Goal: Task Accomplishment & Management: Complete application form

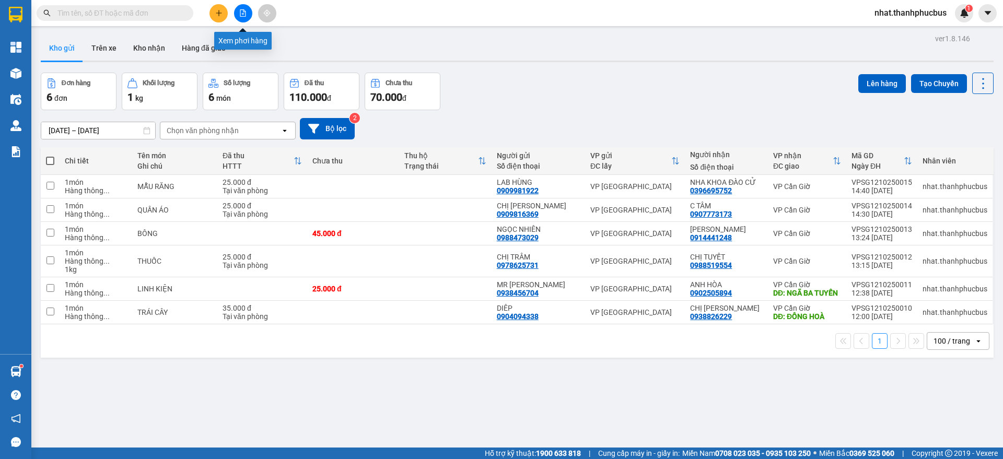
click at [243, 11] on icon "file-add" at bounding box center [243, 12] width 6 height 7
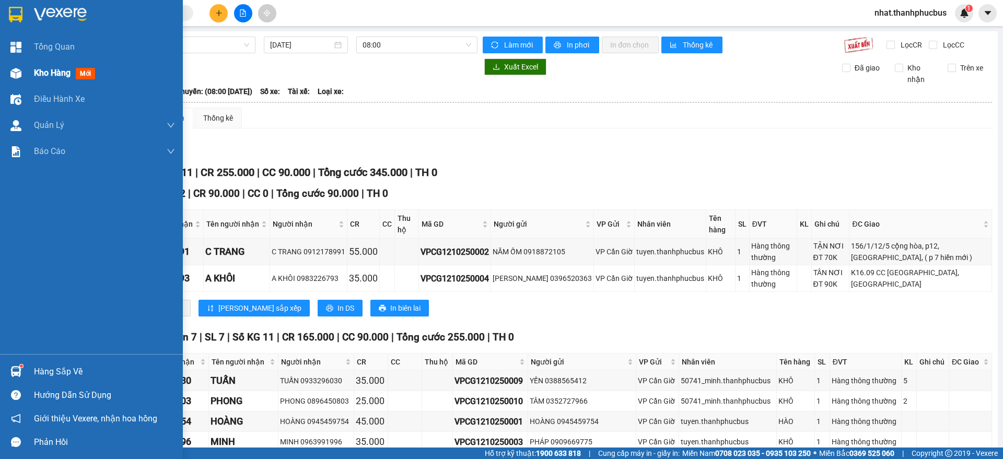
click at [48, 65] on div "Kho hàng mới" at bounding box center [104, 73] width 141 height 26
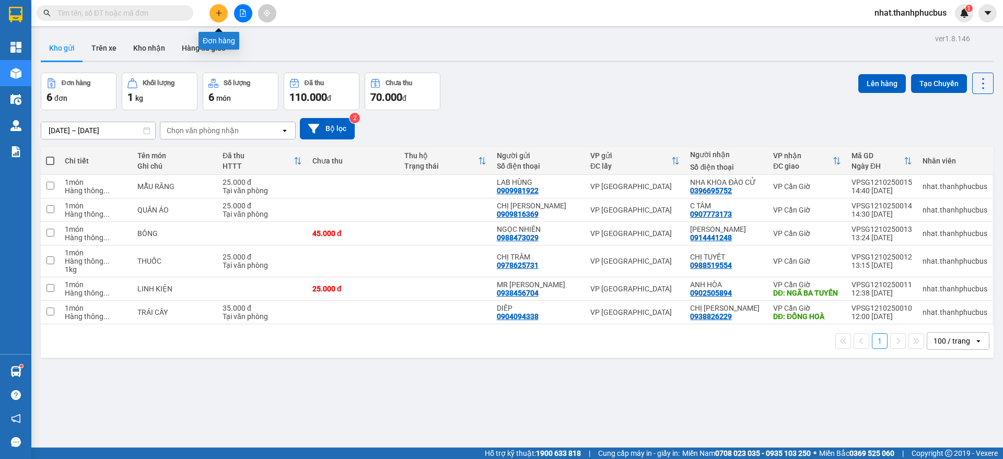
click at [220, 12] on icon "plus" at bounding box center [218, 12] width 7 height 7
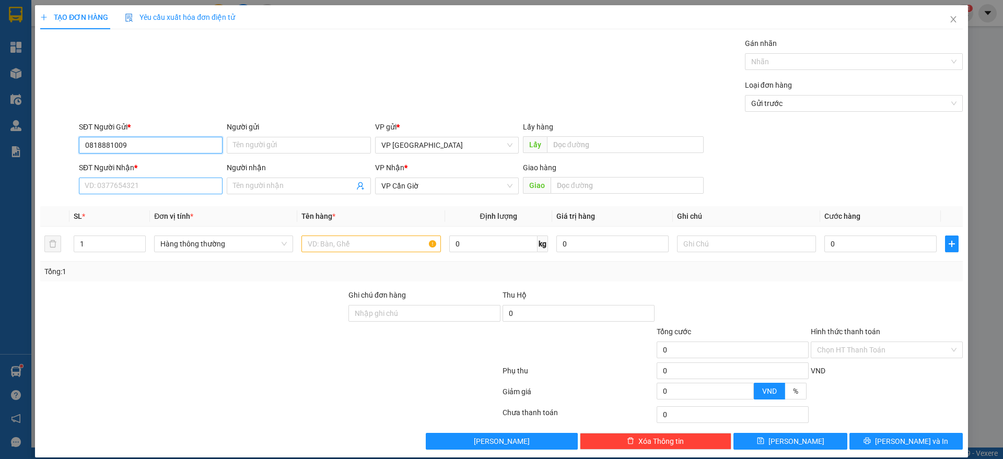
type input "0818881009"
click at [107, 190] on input "SĐT Người Nhận *" at bounding box center [151, 186] width 144 height 17
type input "0914444543"
click at [263, 186] on input "Người nhận" at bounding box center [293, 185] width 121 height 11
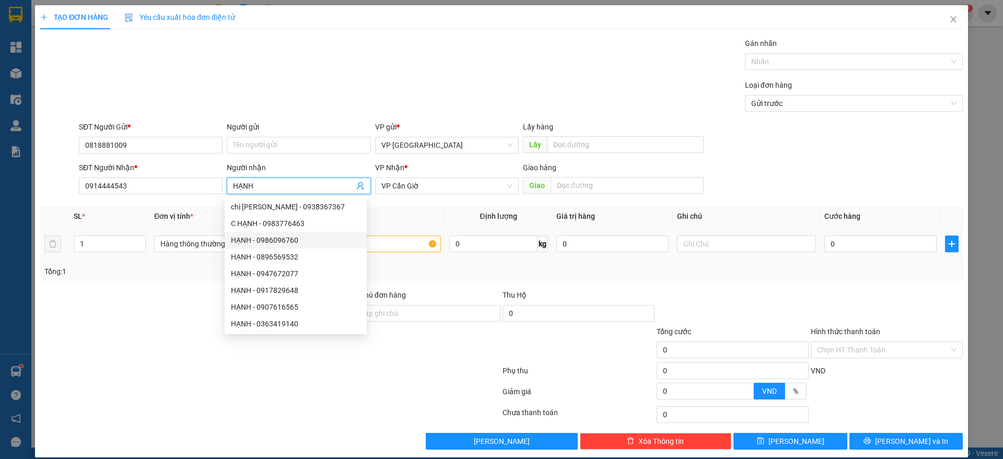
type input "HẠNH"
click at [388, 247] on input "text" at bounding box center [370, 244] width 139 height 17
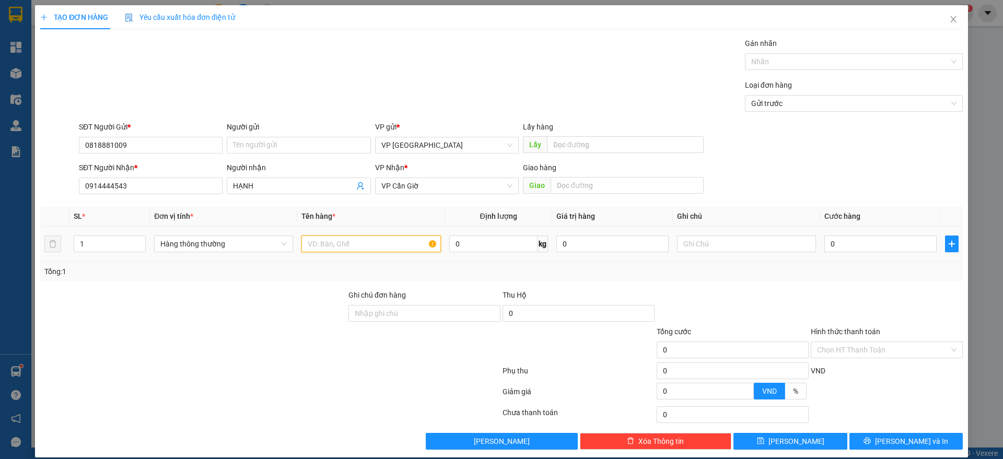
click at [343, 236] on input "text" at bounding box center [370, 244] width 139 height 17
click at [343, 236] on input "D" at bounding box center [370, 244] width 139 height 17
type input "D"
type input "Đ"
type input "THỰC PHẨM"
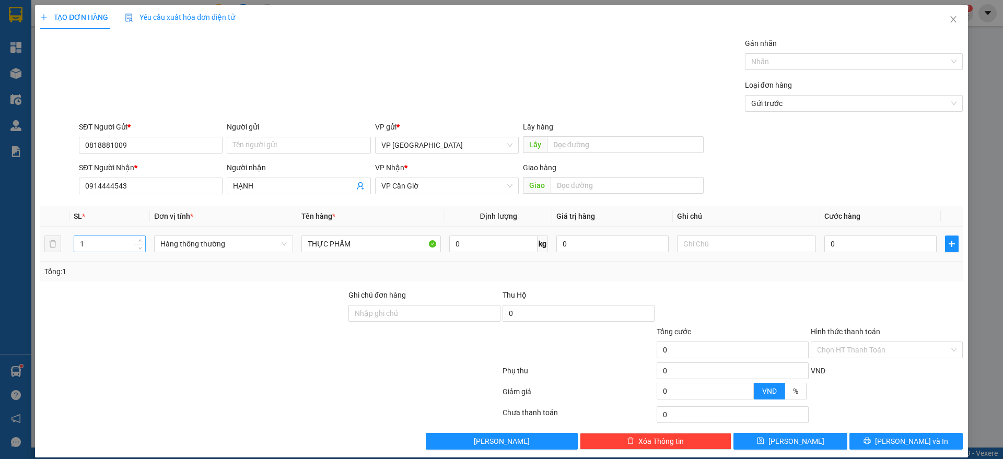
click at [123, 245] on input "1" at bounding box center [109, 244] width 71 height 16
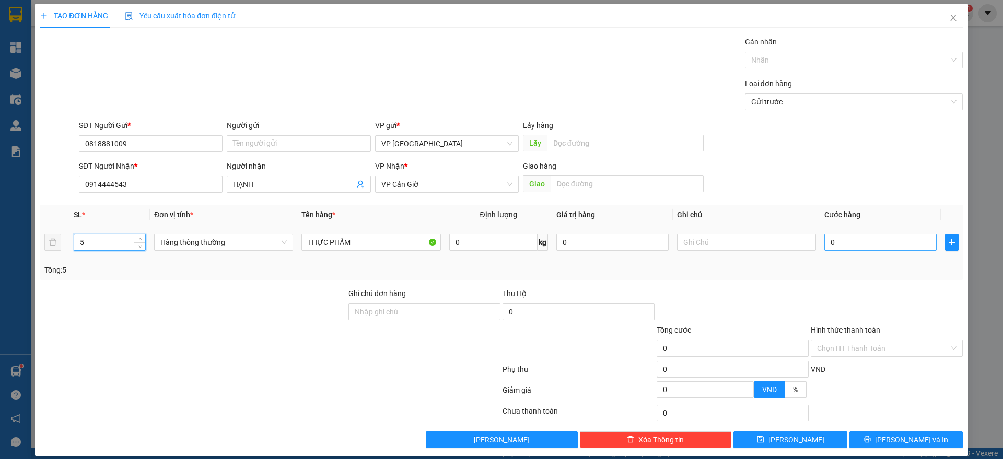
type input "5"
click at [848, 237] on input "0" at bounding box center [880, 242] width 112 height 17
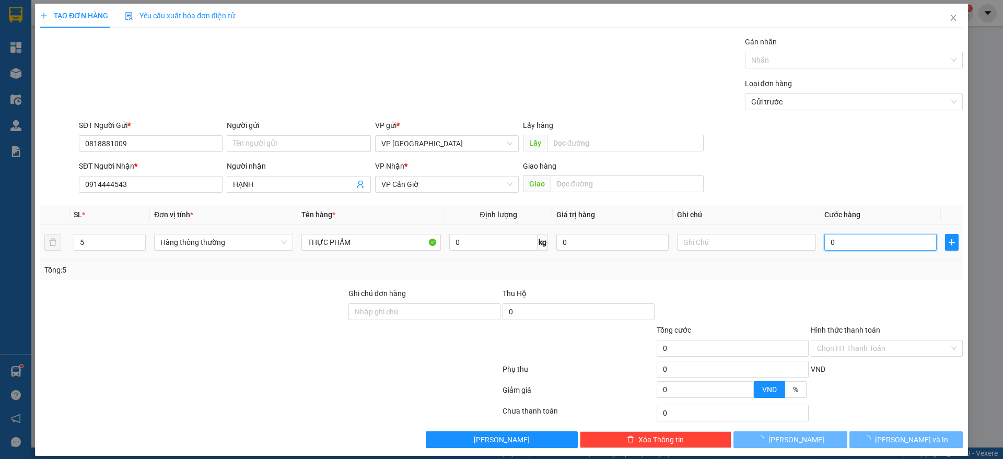
type input "1"
type input "055"
type input "55"
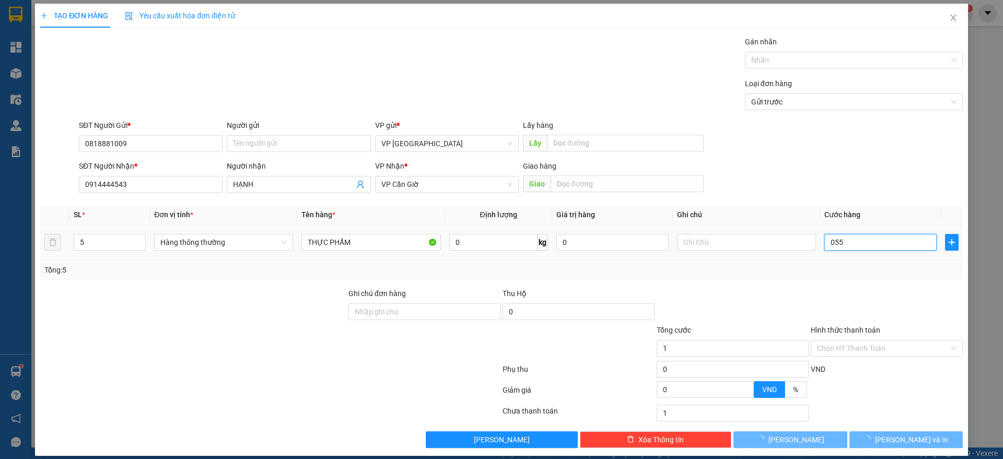
type input "55"
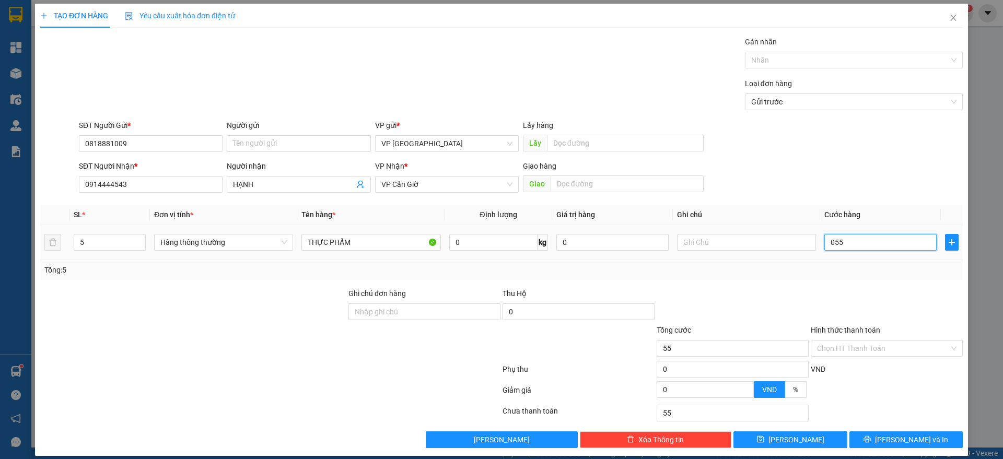
type input "05"
type input "5"
type input "0"
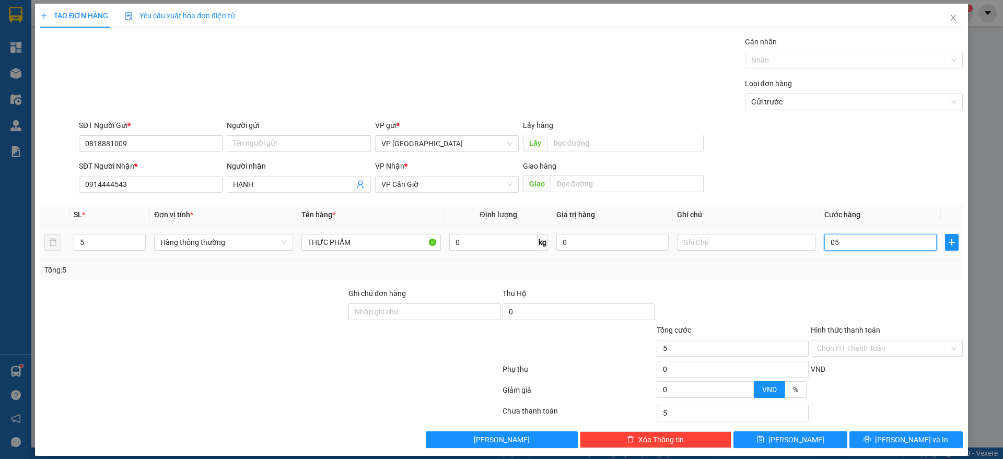
type input "0"
type input "01"
type input "1"
type input "015"
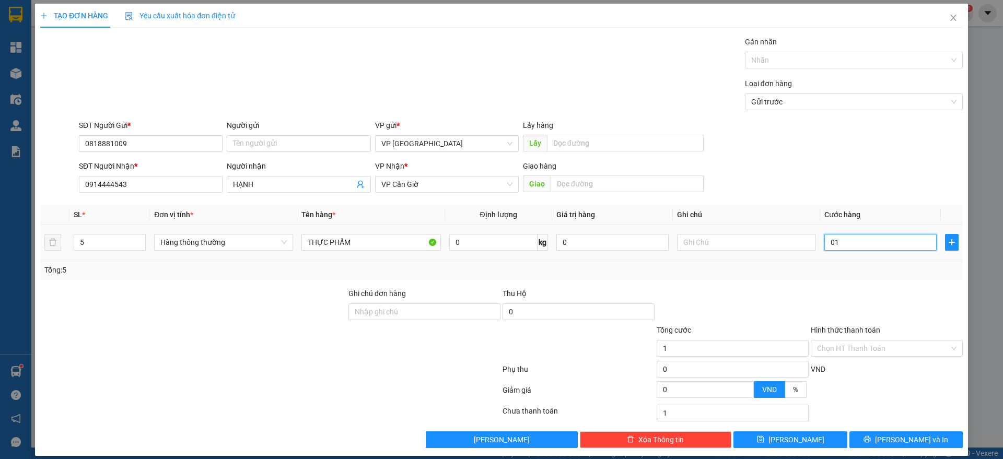
type input "15"
type input "0.155"
type input "155"
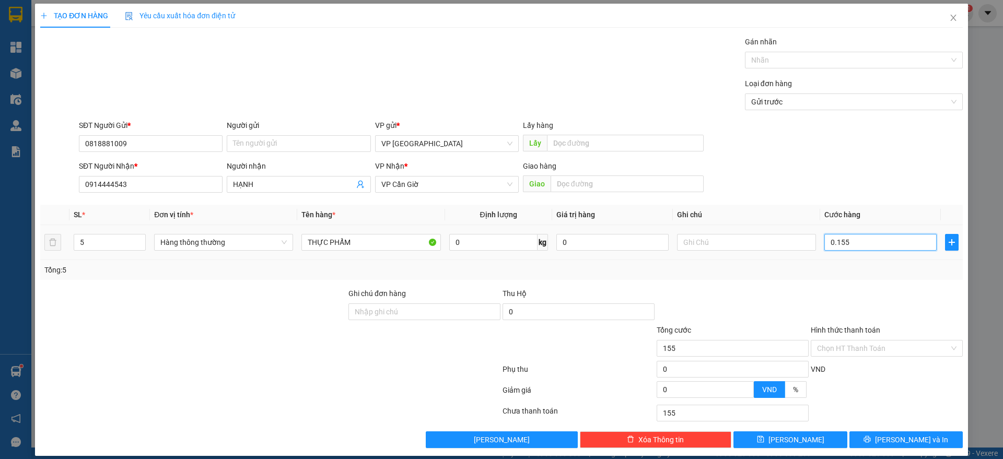
type input "01.550"
type input "1.550"
type input "015.500"
type input "15.500"
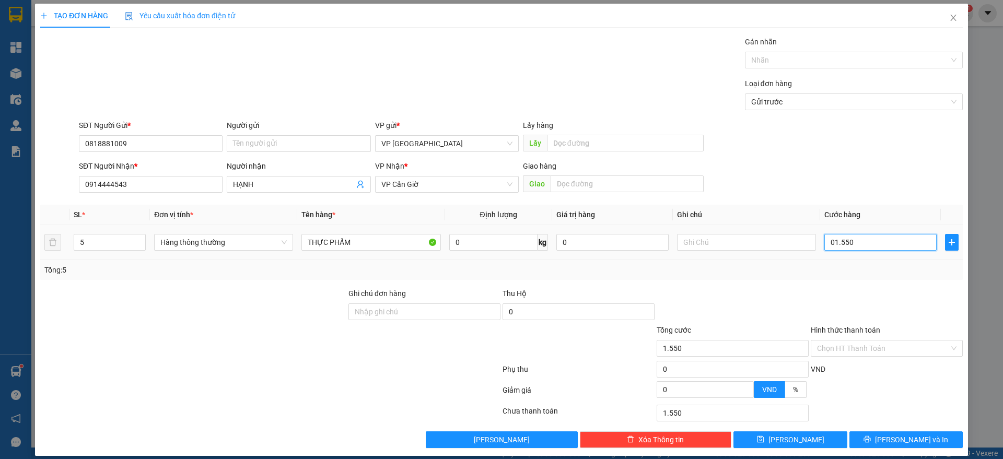
type input "15.500"
type input "0.155.000"
type input "155.000"
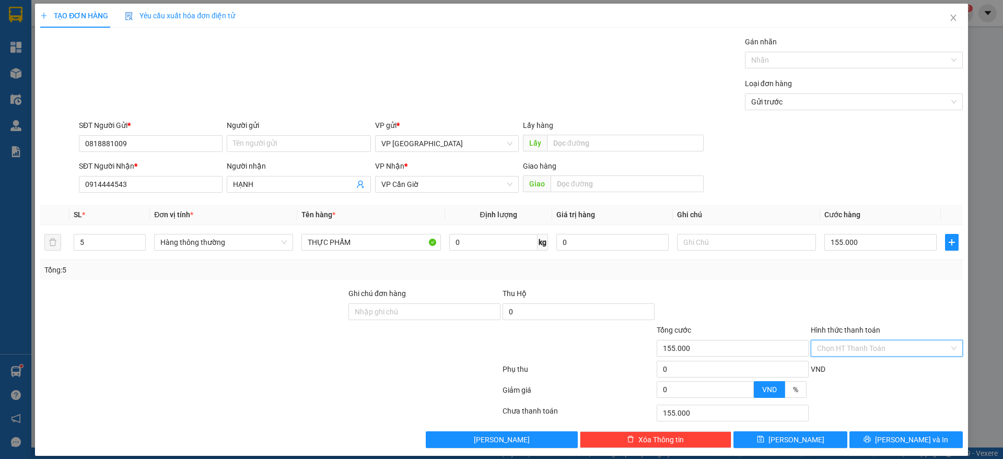
click at [864, 348] on input "Hình thức thanh toán" at bounding box center [883, 349] width 132 height 16
click at [831, 366] on div "Tại văn phòng" at bounding box center [878, 369] width 138 height 11
type input "0"
click at [831, 366] on div "VND" at bounding box center [887, 373] width 154 height 18
click at [885, 439] on button "[PERSON_NAME] và In" at bounding box center [905, 439] width 113 height 17
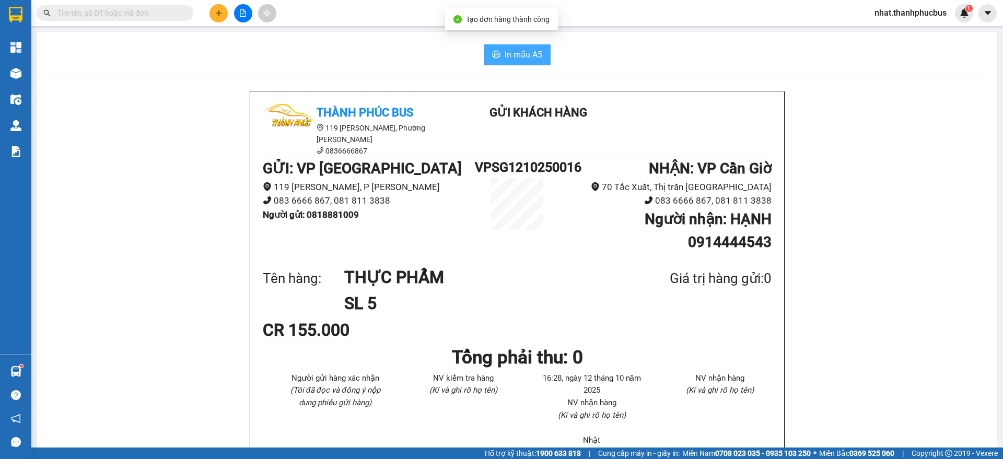
click at [511, 54] on span "In mẫu A5" at bounding box center [524, 54] width 38 height 13
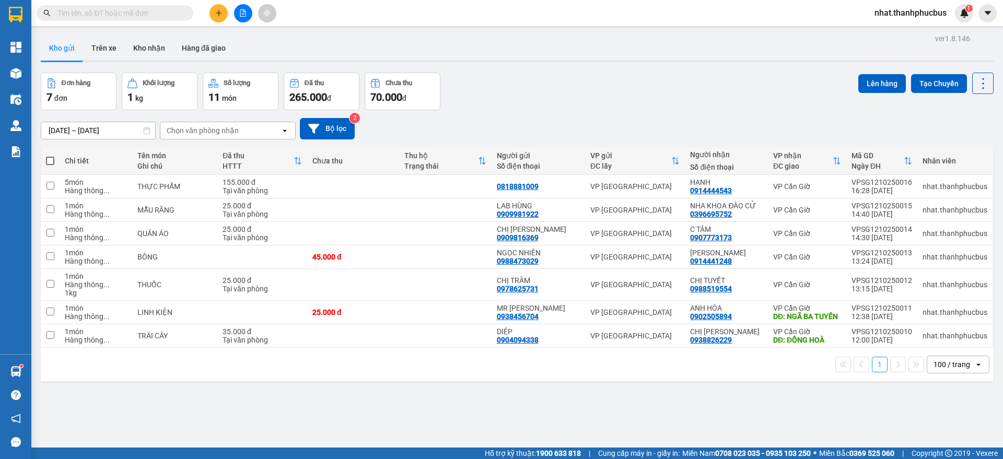
click at [52, 161] on span at bounding box center [50, 161] width 8 height 8
click at [50, 156] on input "checkbox" at bounding box center [50, 156] width 0 height 0
checkbox input "true"
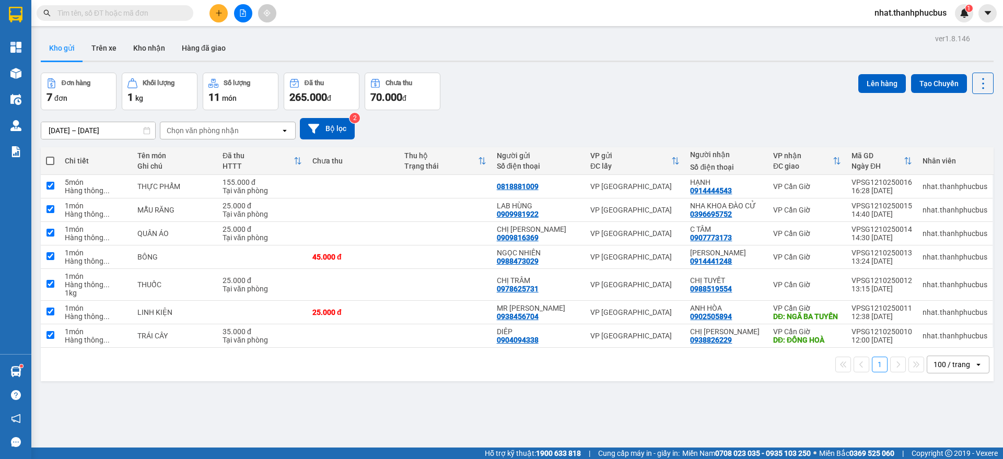
checkbox input "true"
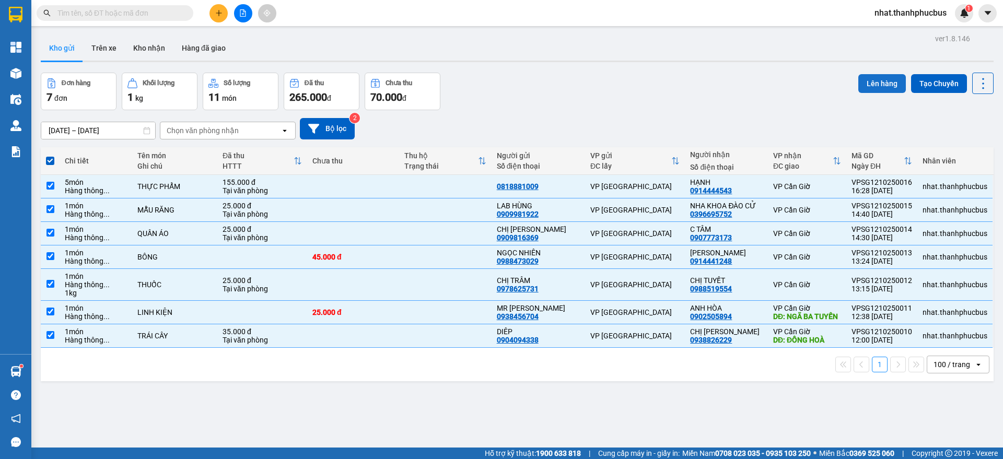
click at [862, 78] on button "Lên hàng" at bounding box center [882, 83] width 48 height 19
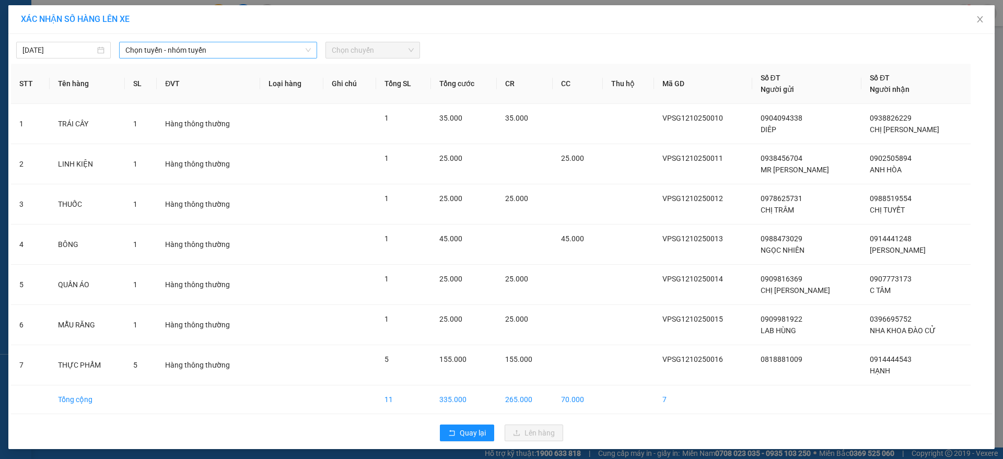
click at [215, 47] on span "Chọn tuyến - nhóm tuyến" at bounding box center [217, 50] width 185 height 16
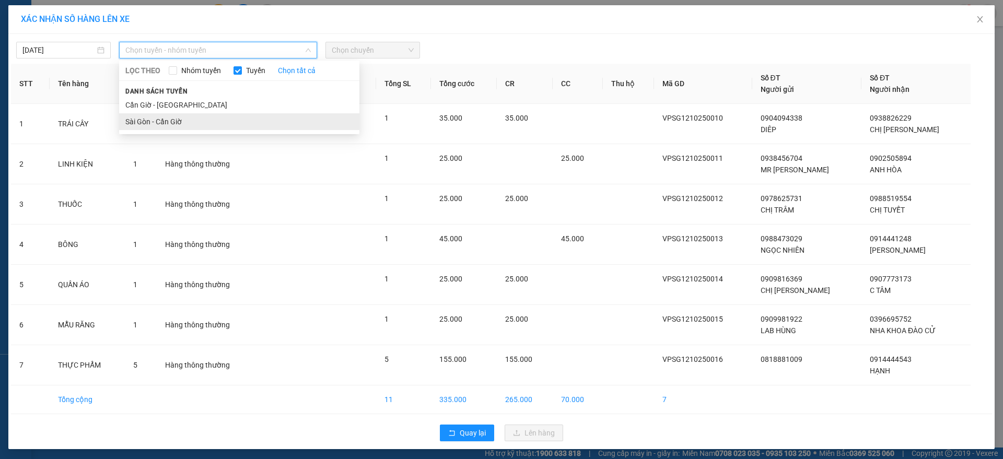
click at [173, 122] on li "Sài Gòn - Cần Giờ" at bounding box center [239, 121] width 240 height 17
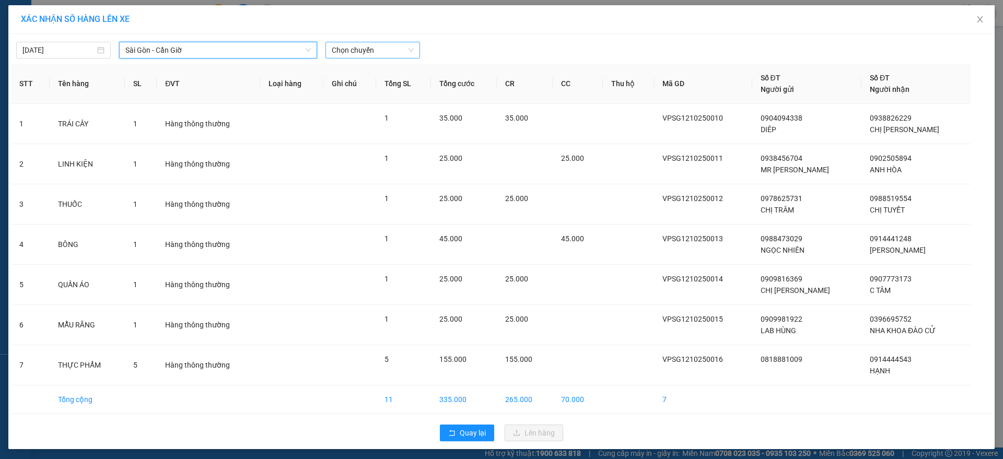
click at [355, 50] on span "Chọn chuyến" at bounding box center [373, 50] width 82 height 16
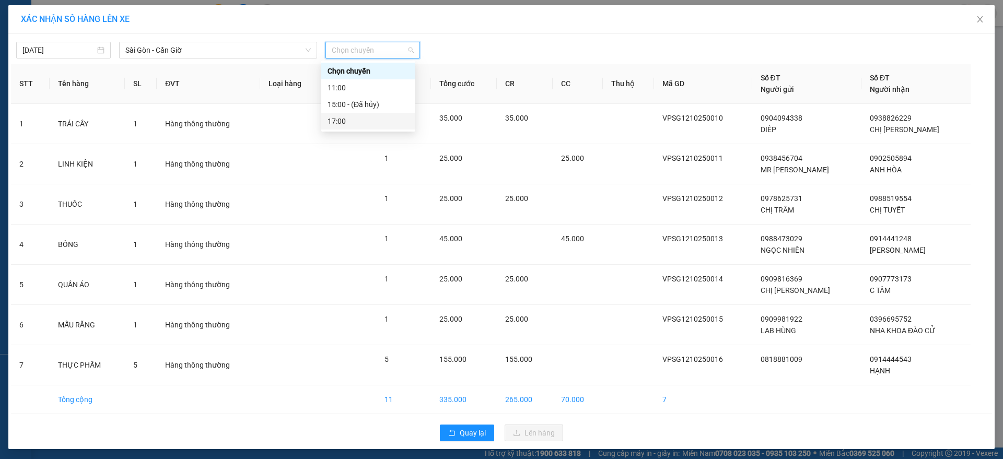
click at [350, 119] on div "17:00" at bounding box center [368, 120] width 81 height 11
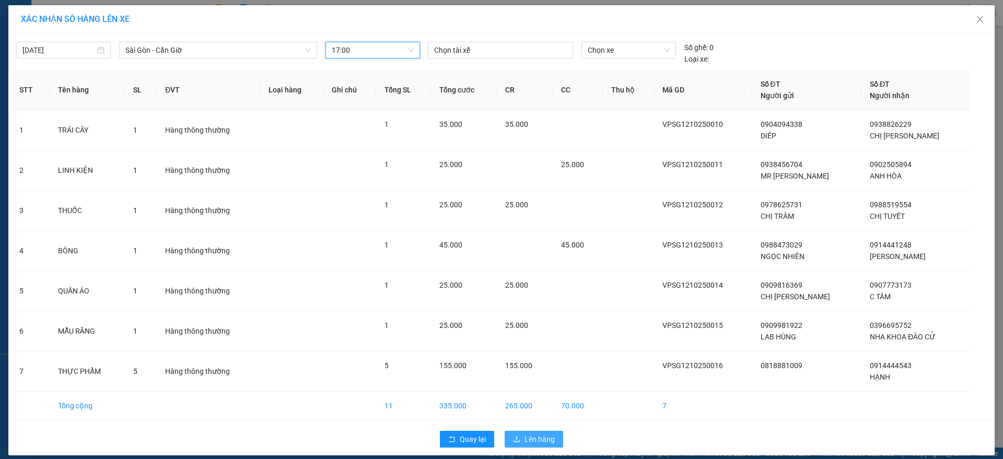
click at [513, 444] on button "Lên hàng" at bounding box center [534, 439] width 59 height 17
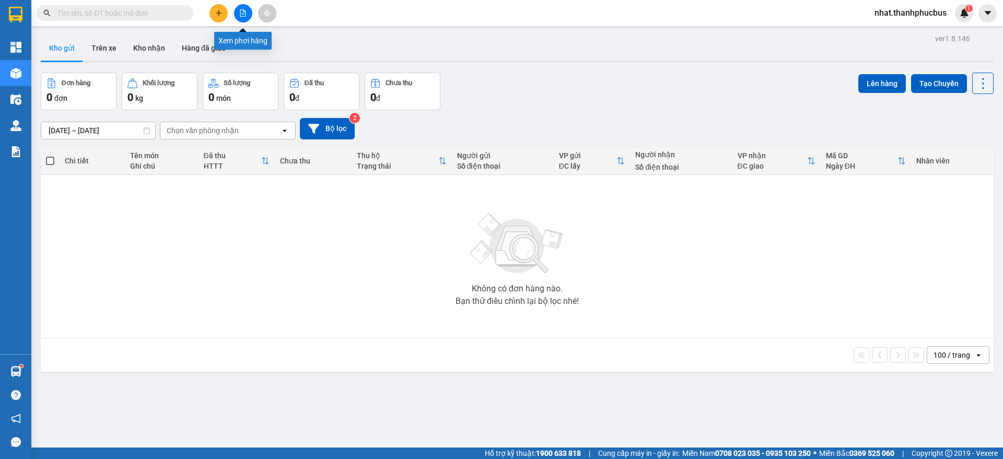
click at [240, 15] on icon "file-add" at bounding box center [242, 12] width 7 height 7
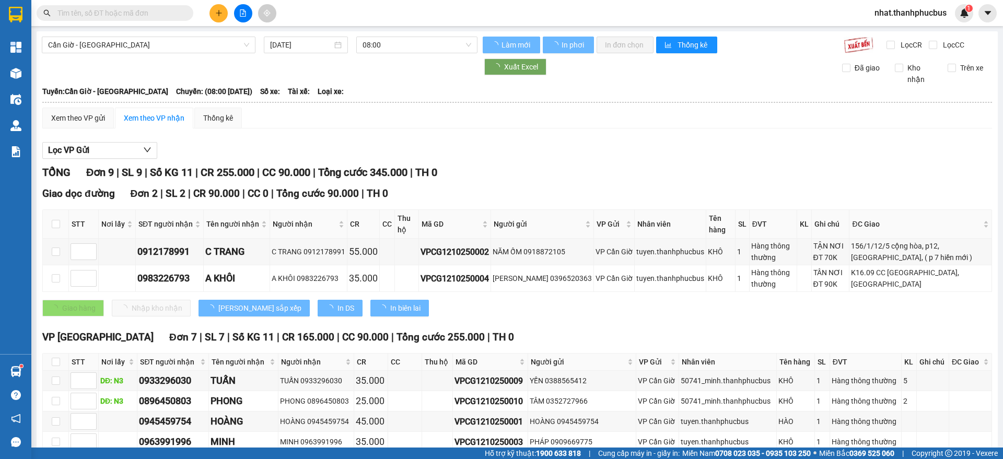
click at [170, 46] on span "Cần Giờ - [GEOGRAPHIC_DATA]" at bounding box center [148, 45] width 201 height 16
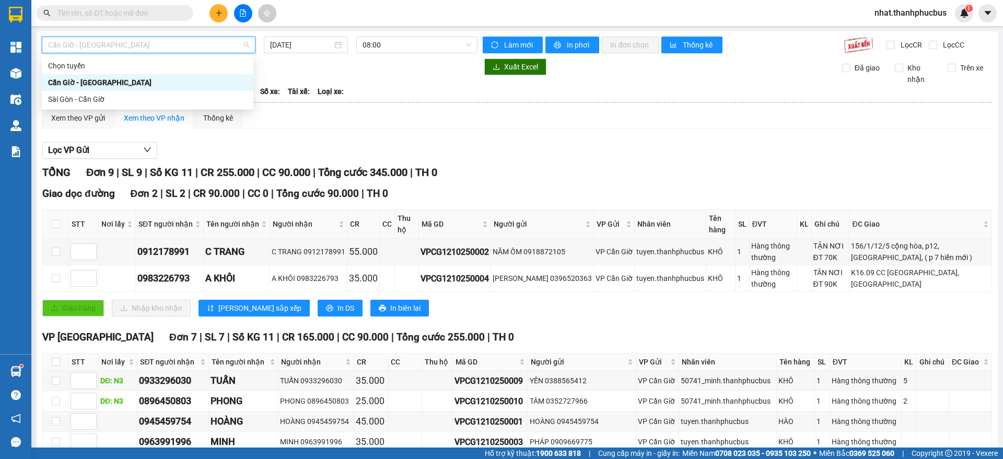
click at [81, 89] on div "Cần Giờ - [GEOGRAPHIC_DATA]" at bounding box center [148, 82] width 212 height 17
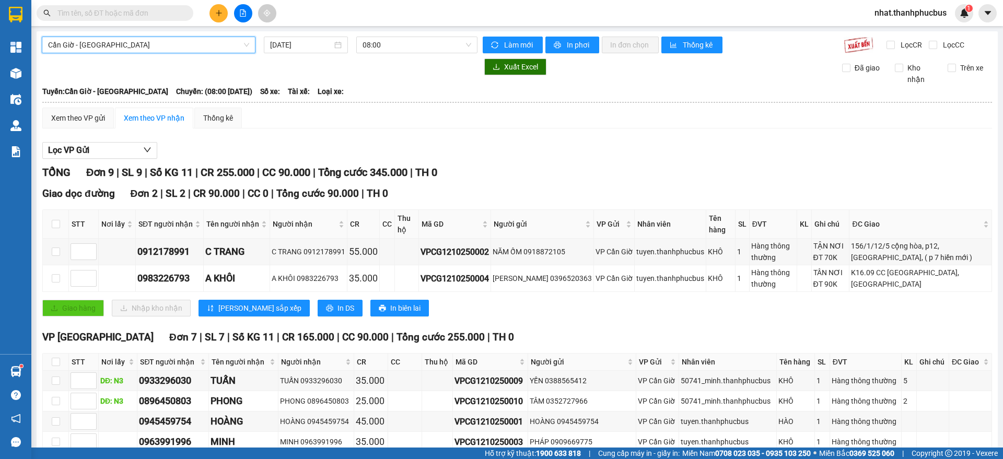
click at [85, 45] on span "Cần Giờ - [GEOGRAPHIC_DATA]" at bounding box center [148, 45] width 201 height 16
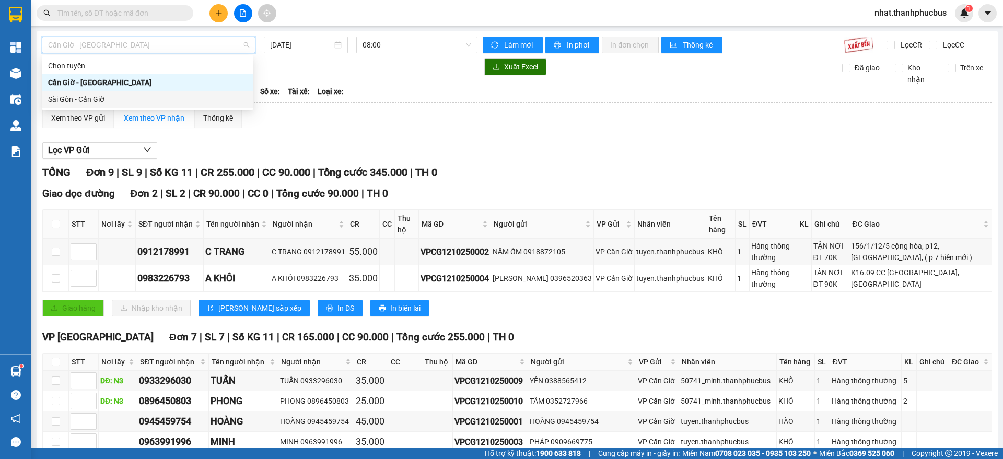
click at [72, 101] on div "Sài Gòn - Cần Giờ" at bounding box center [147, 99] width 199 height 11
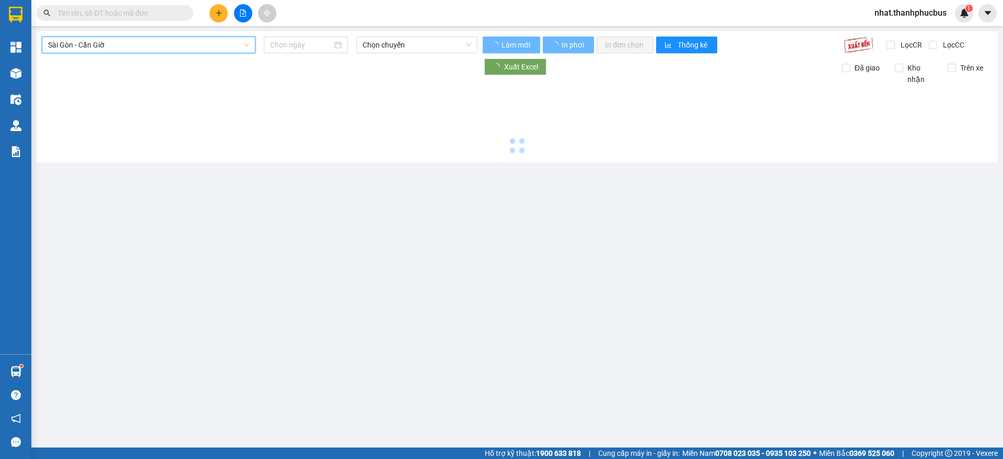
type input "[DATE]"
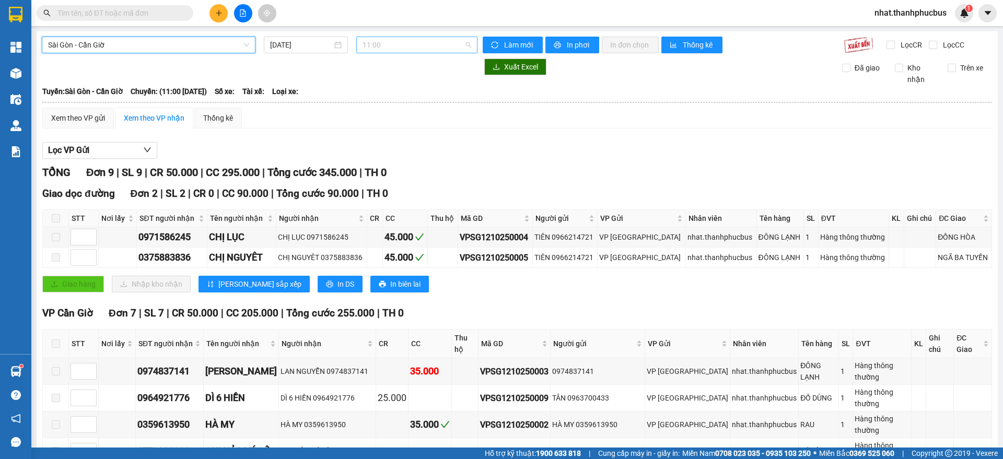
click at [380, 45] on span "11:00" at bounding box center [417, 45] width 109 height 16
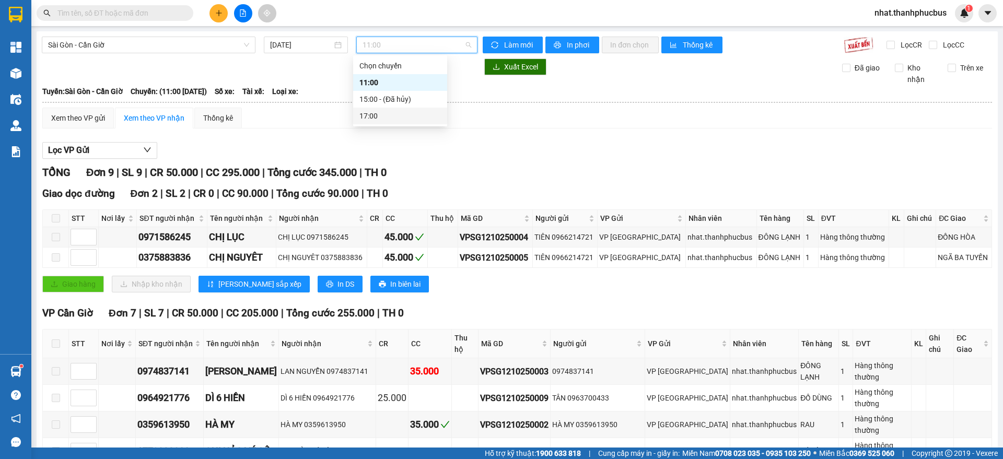
click at [376, 118] on div "17:00" at bounding box center [399, 115] width 81 height 11
